Goal: Check status: Verify the current state of an ongoing process or item

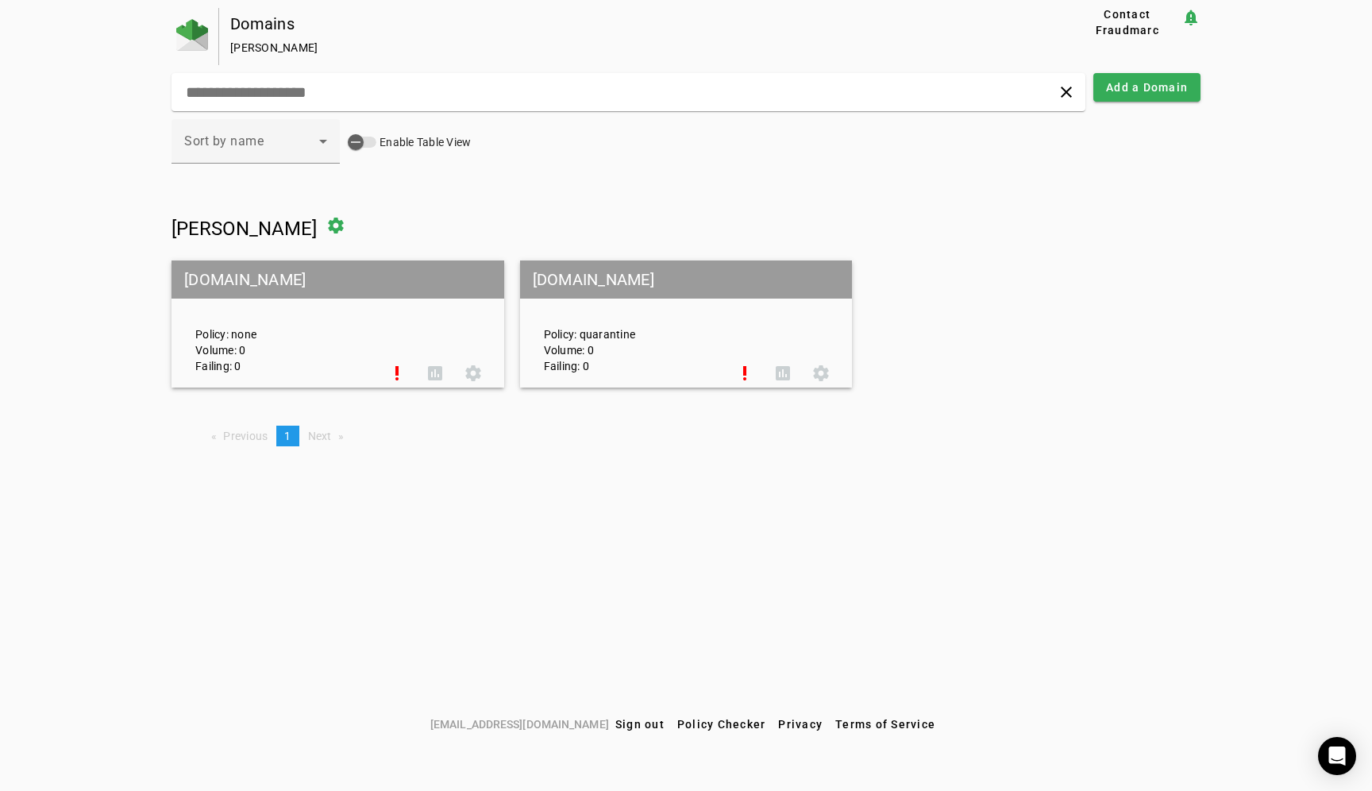
click at [617, 313] on div "Policy: quarantine Volume: 0 Failing: 0" at bounding box center [629, 324] width 195 height 99
click at [580, 319] on div "Policy: quarantine Volume: 0 Failing: 0" at bounding box center [629, 324] width 195 height 99
click at [600, 285] on mat-grid-tile-header "[DOMAIN_NAME]" at bounding box center [686, 279] width 333 height 38
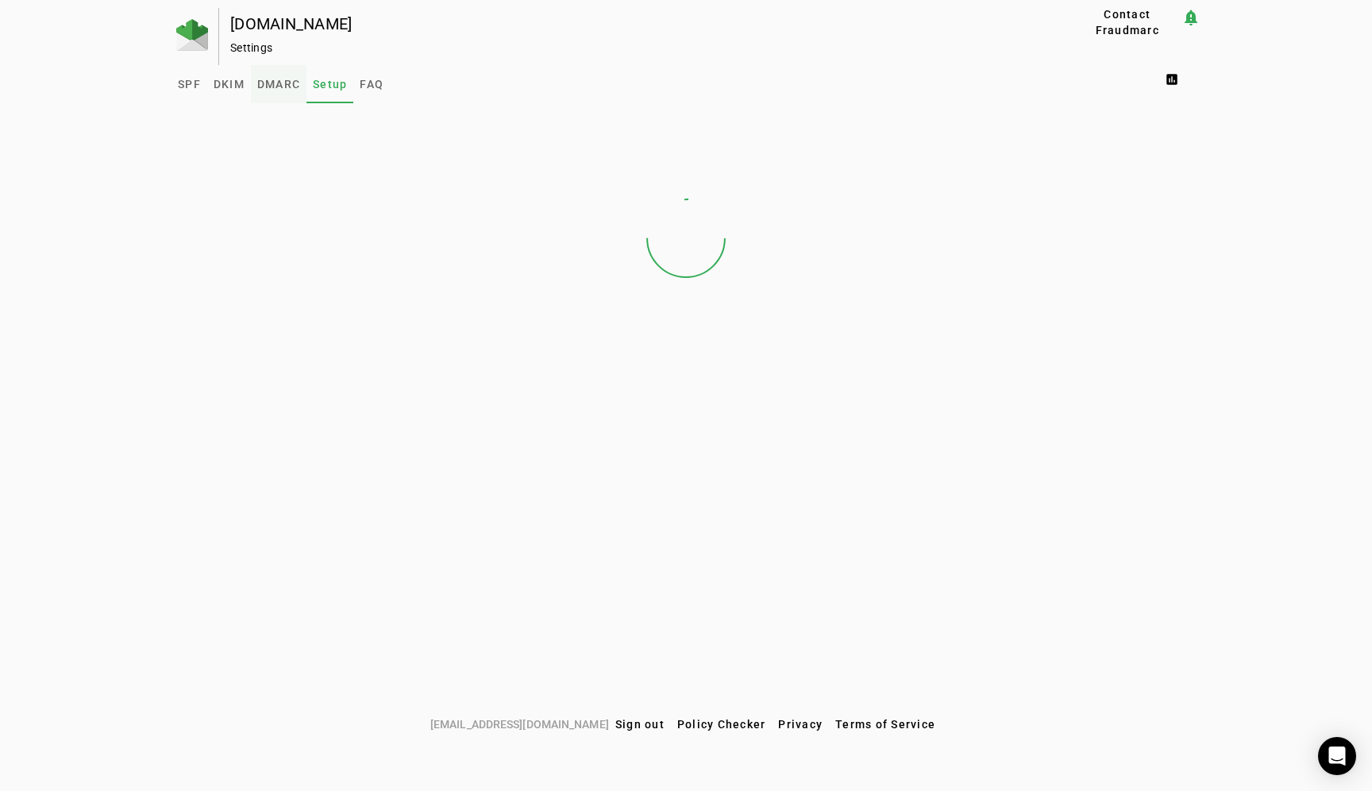
click at [269, 88] on span "DMARC" at bounding box center [278, 84] width 43 height 11
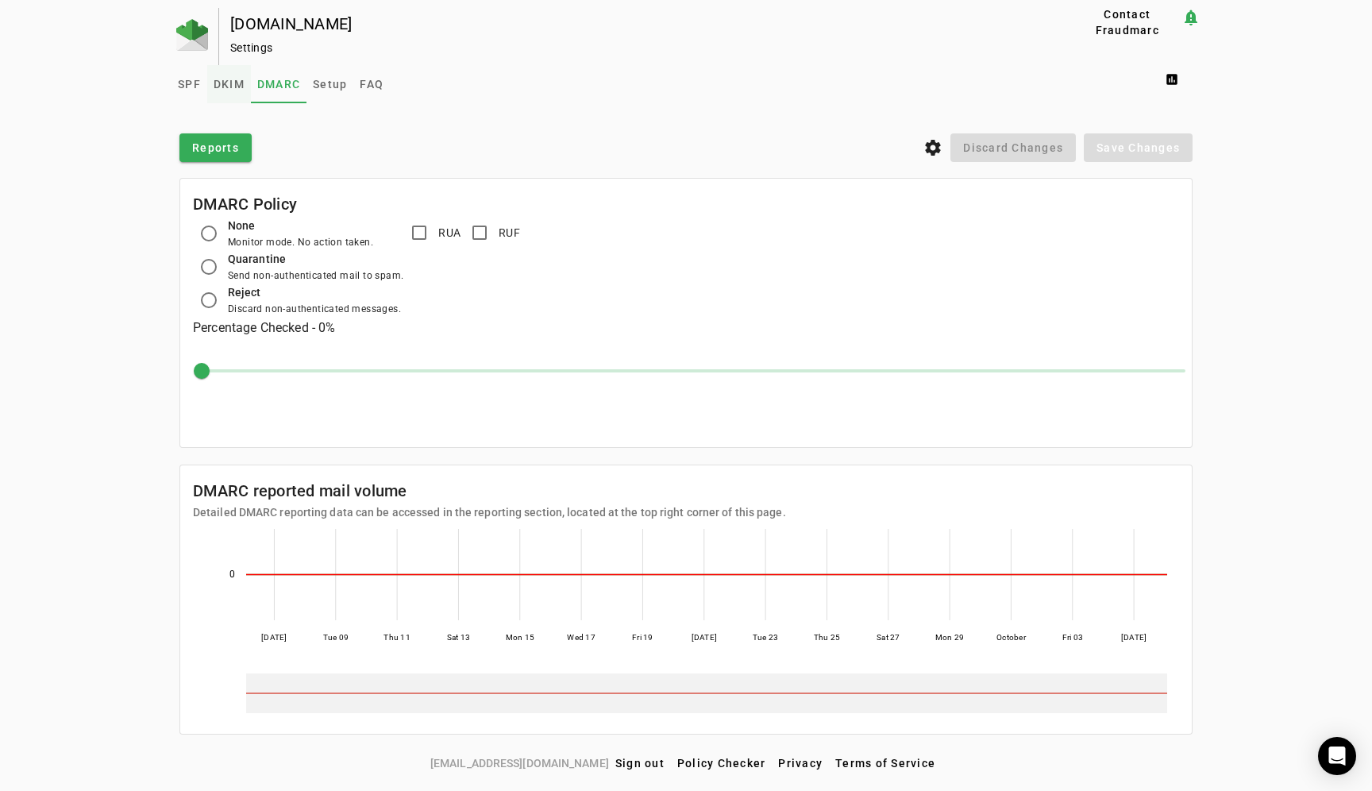
click at [230, 82] on span "DKIM" at bounding box center [229, 84] width 31 height 11
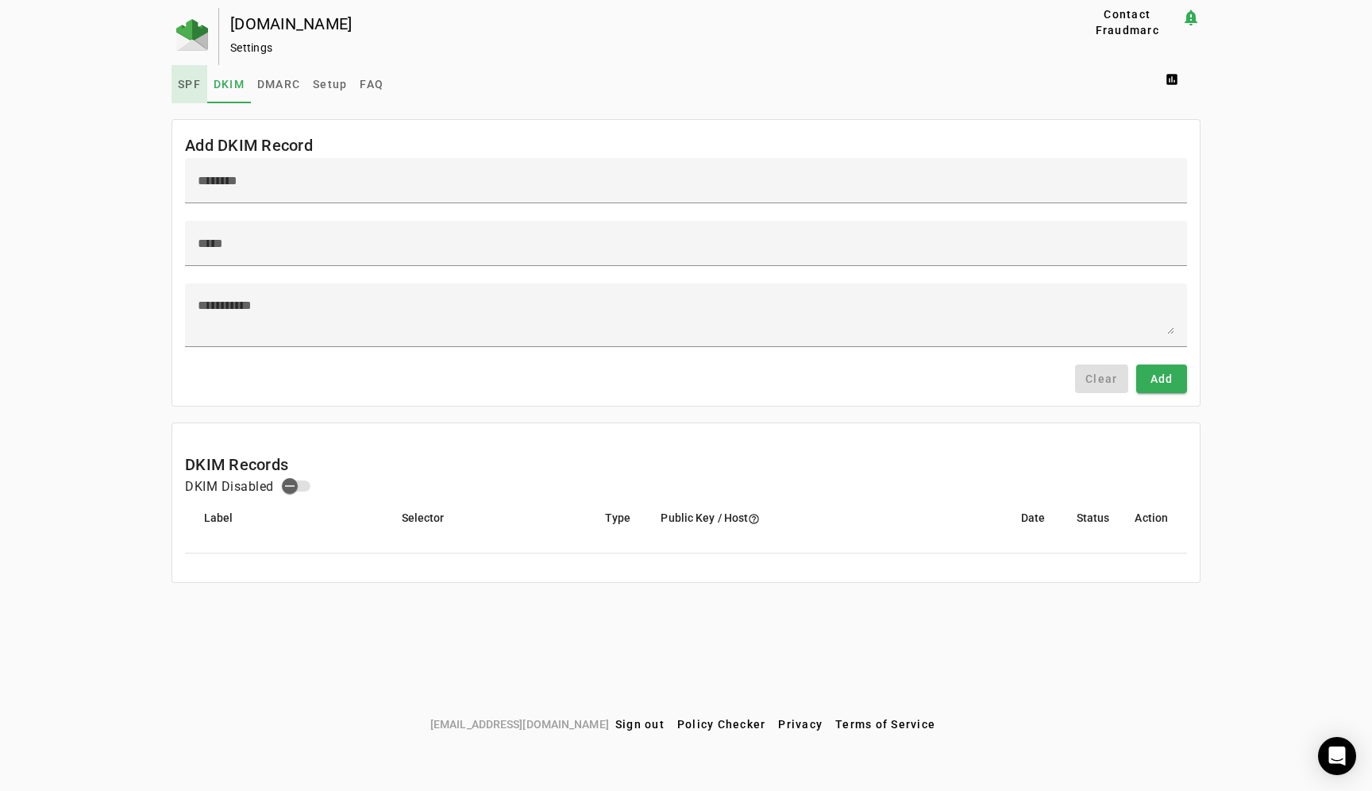
click at [191, 80] on span "SPF" at bounding box center [189, 84] width 23 height 11
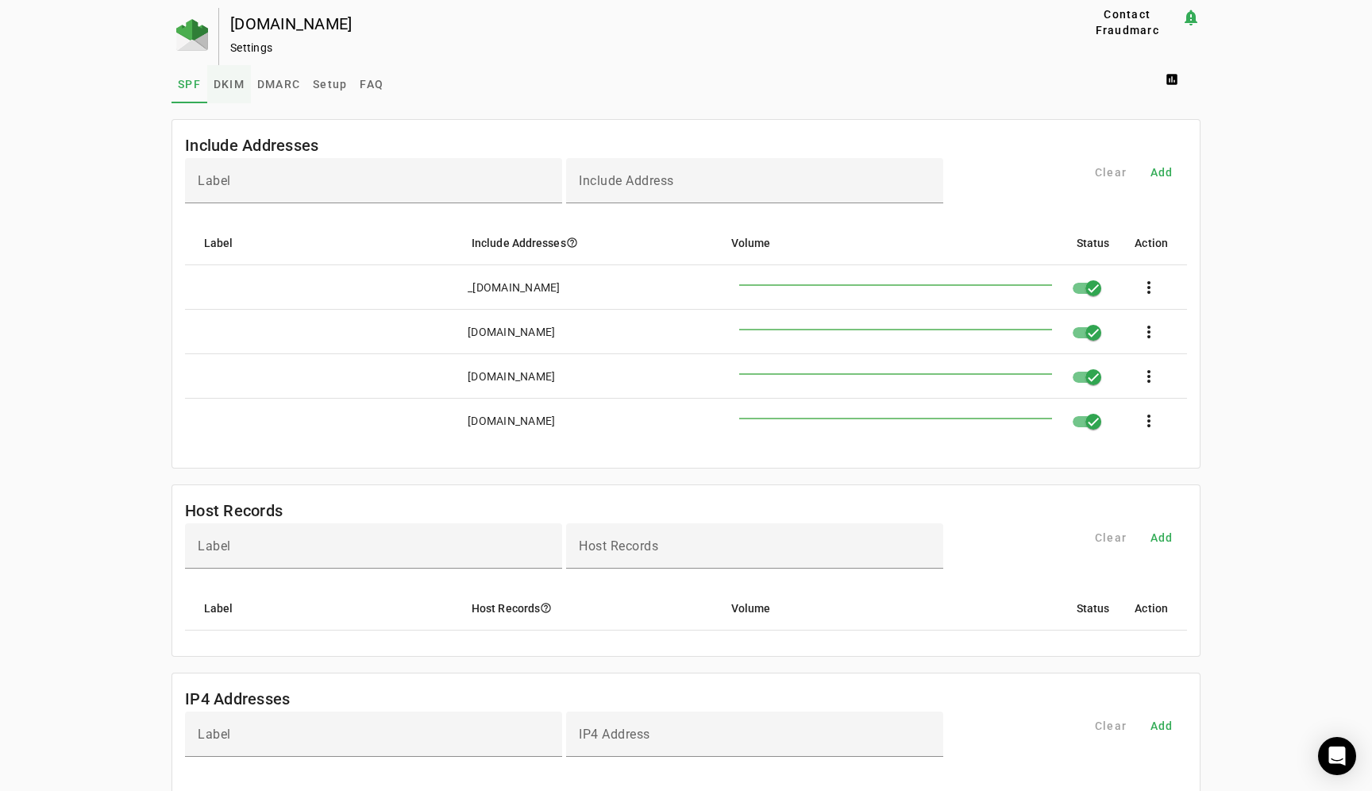
click at [226, 89] on span "DKIM" at bounding box center [229, 84] width 31 height 11
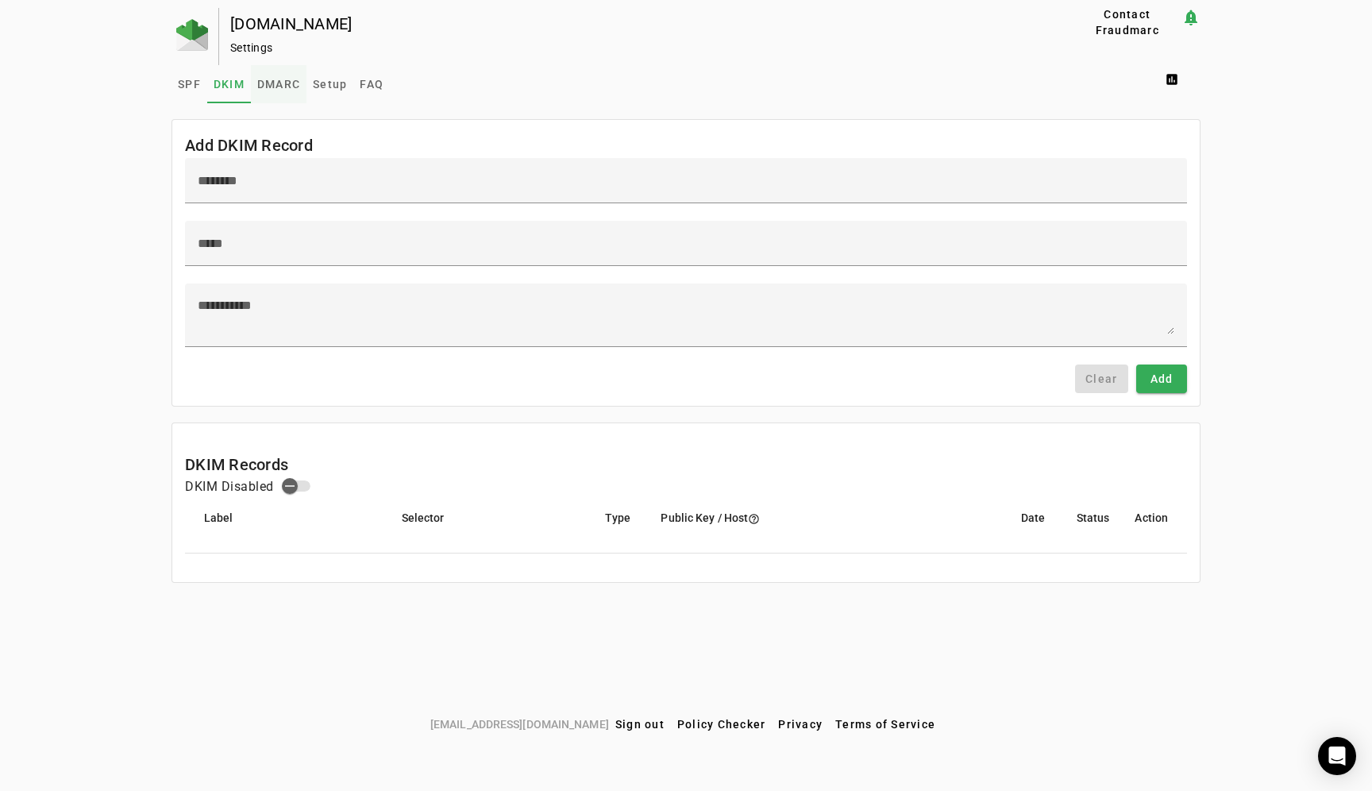
click at [279, 92] on span "DMARC" at bounding box center [278, 84] width 43 height 38
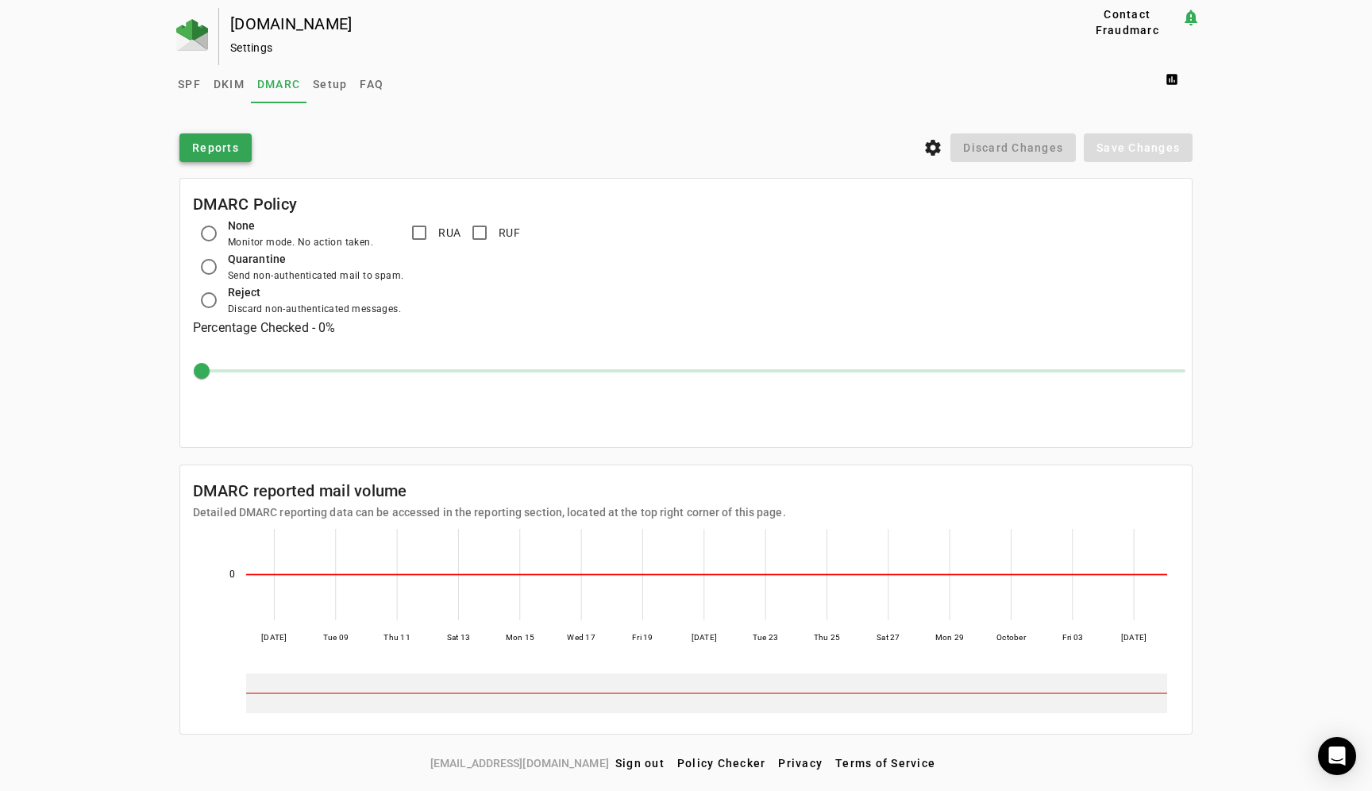
click at [229, 148] on span "Reports" at bounding box center [215, 148] width 47 height 16
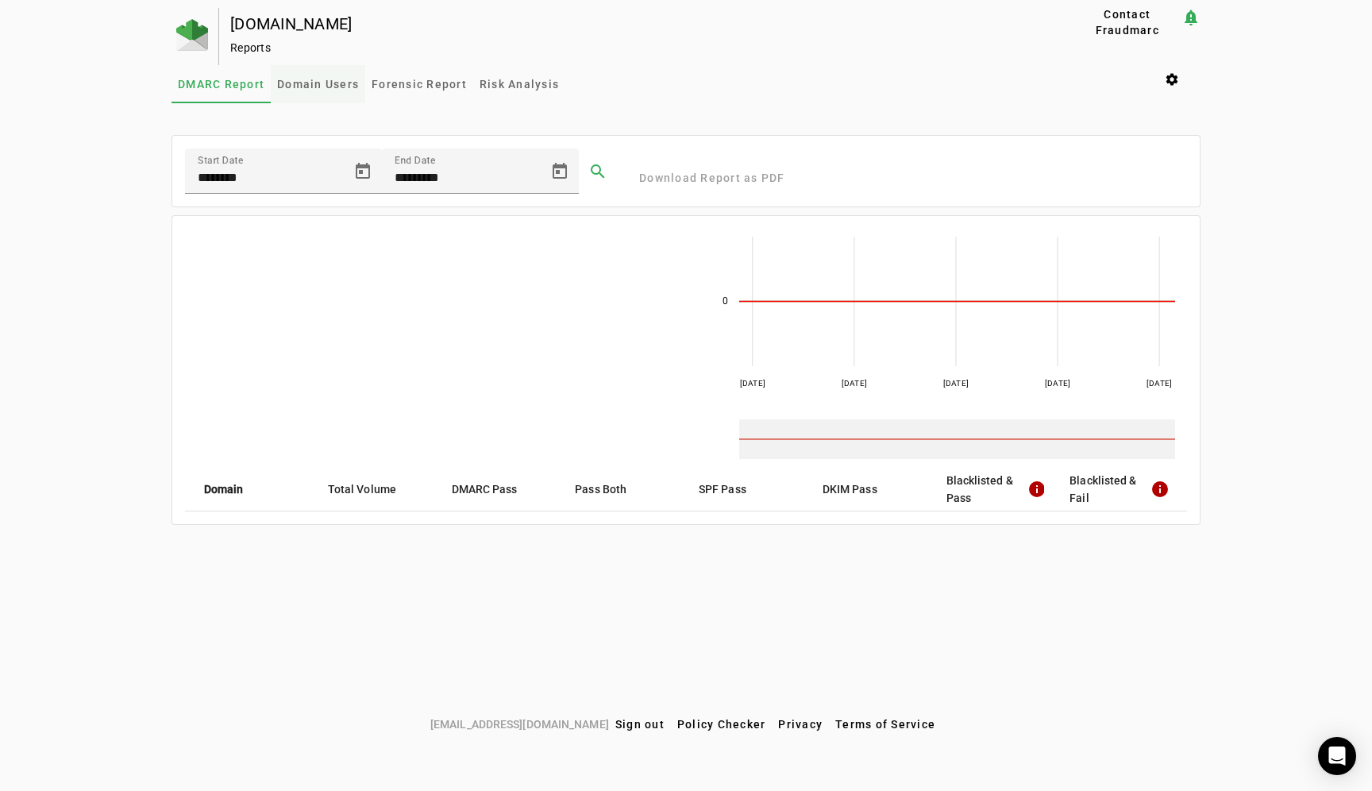
click at [311, 91] on span "Domain Users" at bounding box center [318, 84] width 82 height 38
